Goal: Check status: Verify the current state of an ongoing process or item

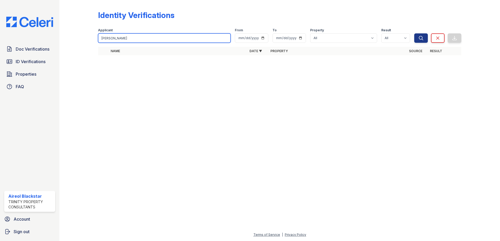
click at [123, 41] on input "[PERSON_NAME]" at bounding box center [164, 37] width 132 height 9
click at [414, 33] on button "Search" at bounding box center [421, 37] width 14 height 9
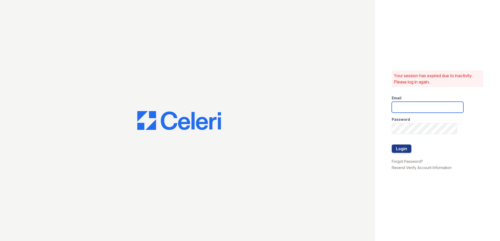
type input "ABlackstar@Trinity-PM.com"
click at [400, 148] on button "Login" at bounding box center [401, 149] width 20 height 8
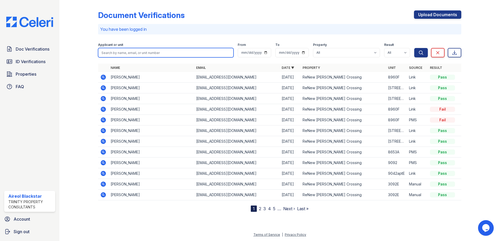
click at [114, 53] on input "search" at bounding box center [165, 52] width 135 height 9
paste input "8767D"
type input "8767D"
drag, startPoint x: 124, startPoint y: 52, endPoint x: 99, endPoint y: 57, distance: 25.0
click at [99, 57] on input "8767D" at bounding box center [165, 52] width 135 height 9
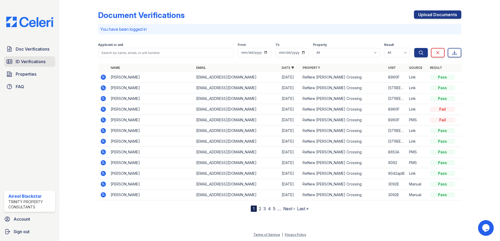
click at [28, 62] on span "ID Verifications" at bounding box center [31, 62] width 30 height 6
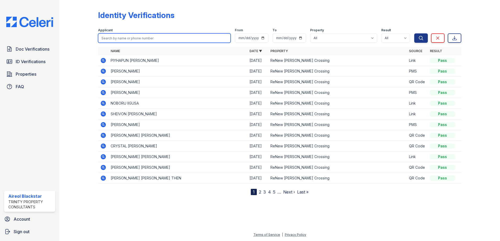
click at [114, 41] on input "search" at bounding box center [164, 37] width 132 height 9
type input "[PERSON_NAME]"
click at [414, 33] on button "Search" at bounding box center [421, 37] width 14 height 9
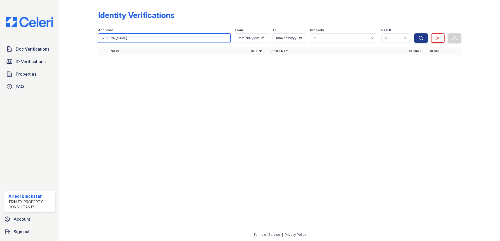
click at [128, 38] on input "[PERSON_NAME]" at bounding box center [164, 37] width 132 height 9
drag, startPoint x: 111, startPoint y: 37, endPoint x: 86, endPoint y: 41, distance: 24.6
click at [86, 41] on div "Identity Verifications Filter Applicant [GEOGRAPHIC_DATA] From To Property All …" at bounding box center [280, 34] width 424 height 69
click at [111, 40] on input "search" at bounding box center [164, 37] width 132 height 9
type input "[PERSON_NAME]"
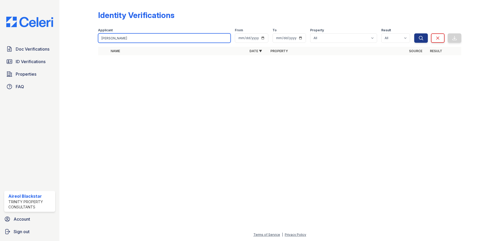
click at [414, 33] on button "Search" at bounding box center [421, 37] width 14 height 9
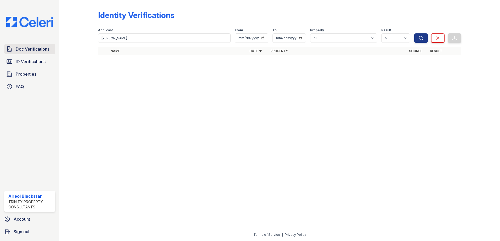
click at [38, 51] on span "Doc Verifications" at bounding box center [33, 49] width 34 height 6
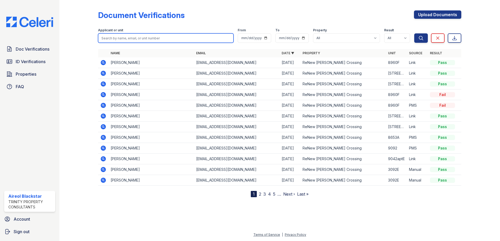
click at [108, 39] on input "search" at bounding box center [165, 37] width 135 height 9
paste input "8767D"
type input "8767D"
drag, startPoint x: 100, startPoint y: 44, endPoint x: 84, endPoint y: 48, distance: 16.9
click at [84, 48] on div "Document Verifications Upload Documents Filter Applicant or unit 8767D From To …" at bounding box center [280, 103] width 424 height 206
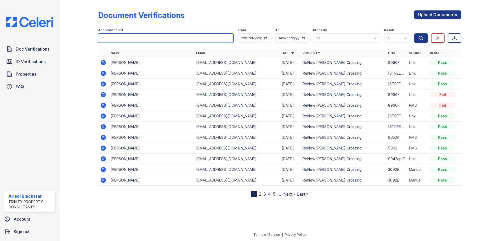
type input "[PERSON_NAME]"
